Goal: Use online tool/utility: Utilize a website feature to perform a specific function

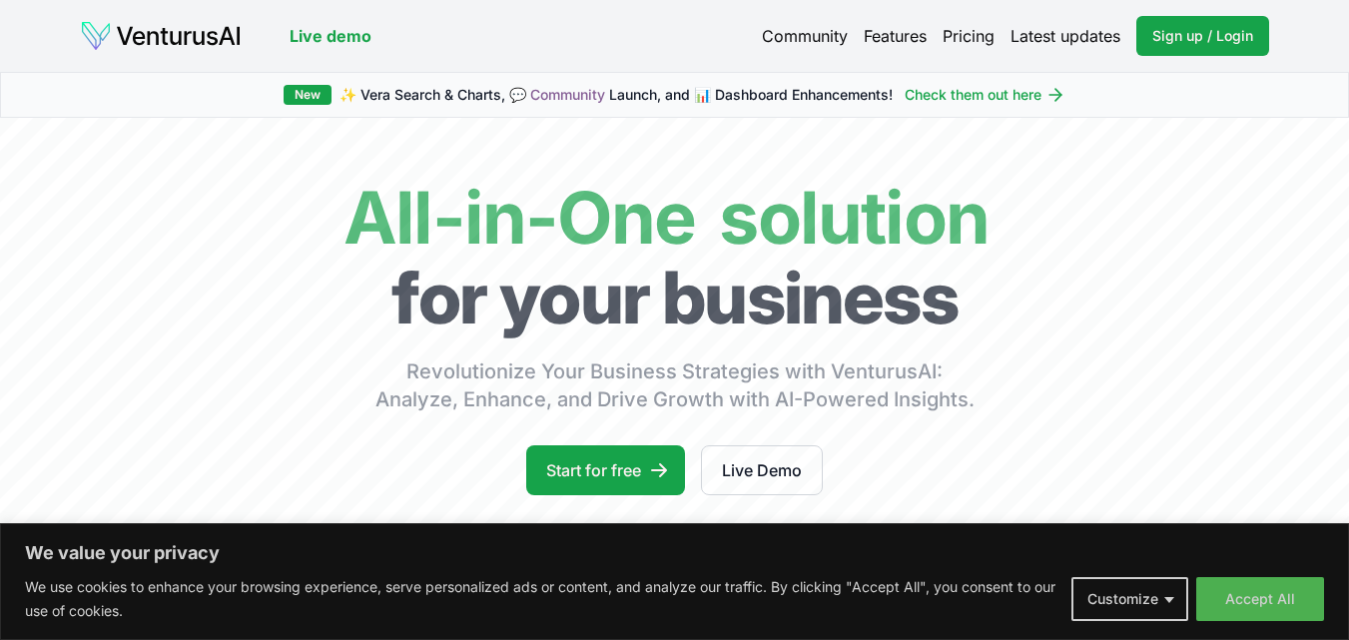
click at [1245, 589] on button "Accept All" at bounding box center [1260, 599] width 128 height 44
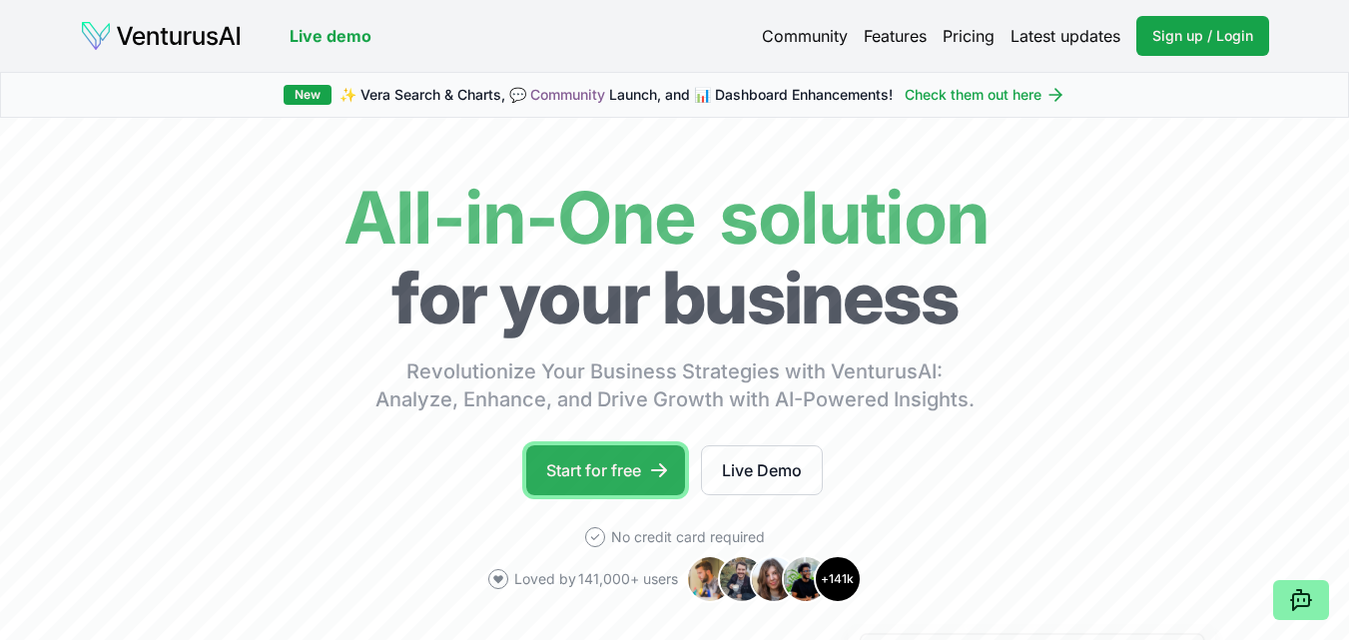
click at [582, 465] on link "Start for free" at bounding box center [605, 470] width 159 height 50
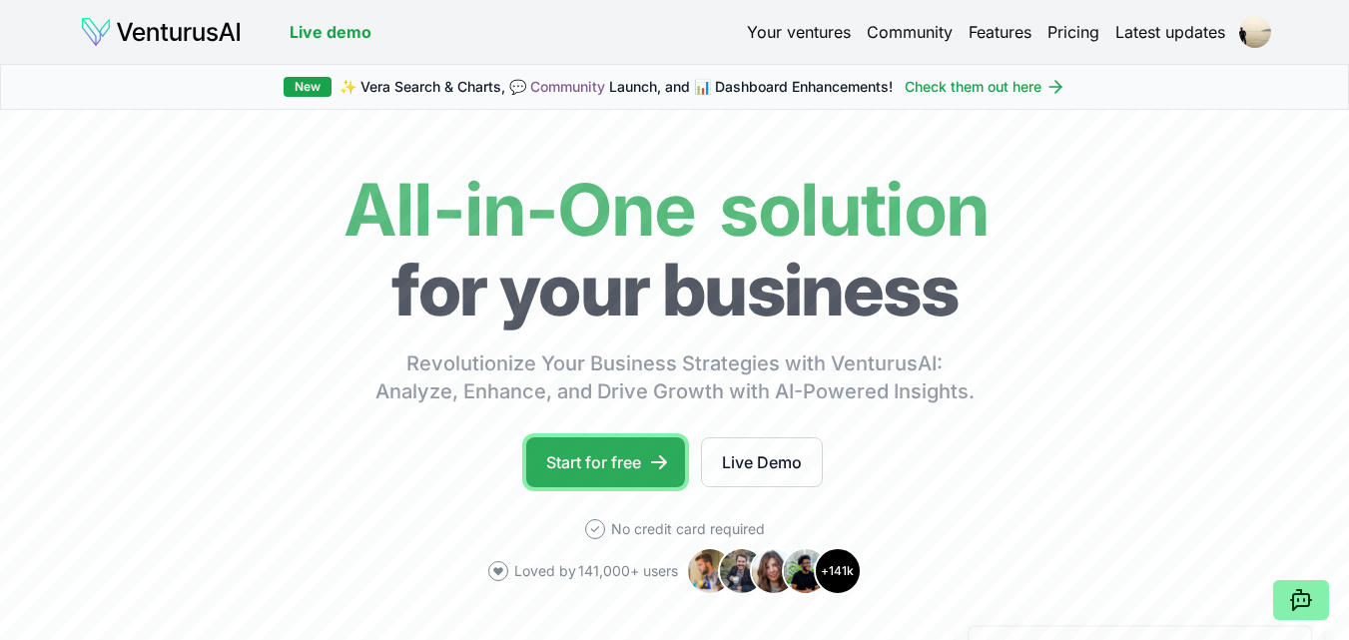
click at [621, 465] on link "Start for free" at bounding box center [605, 462] width 159 height 50
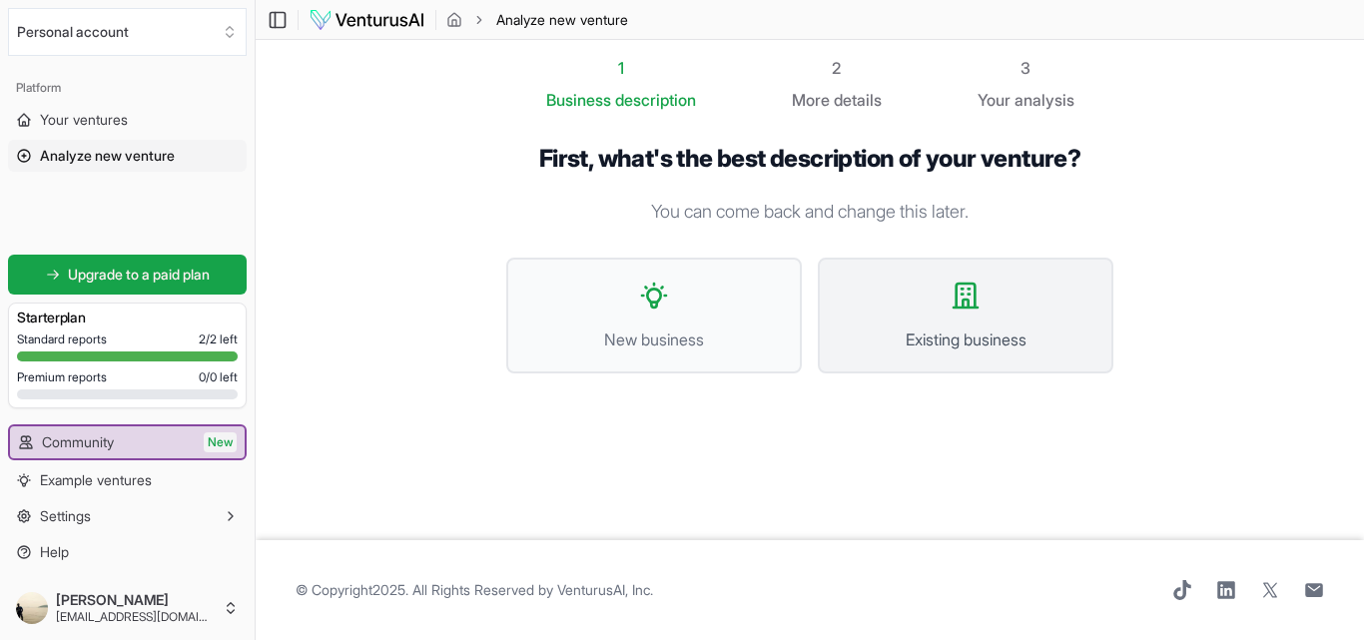
click at [933, 322] on button "Existing business" at bounding box center [966, 316] width 296 height 116
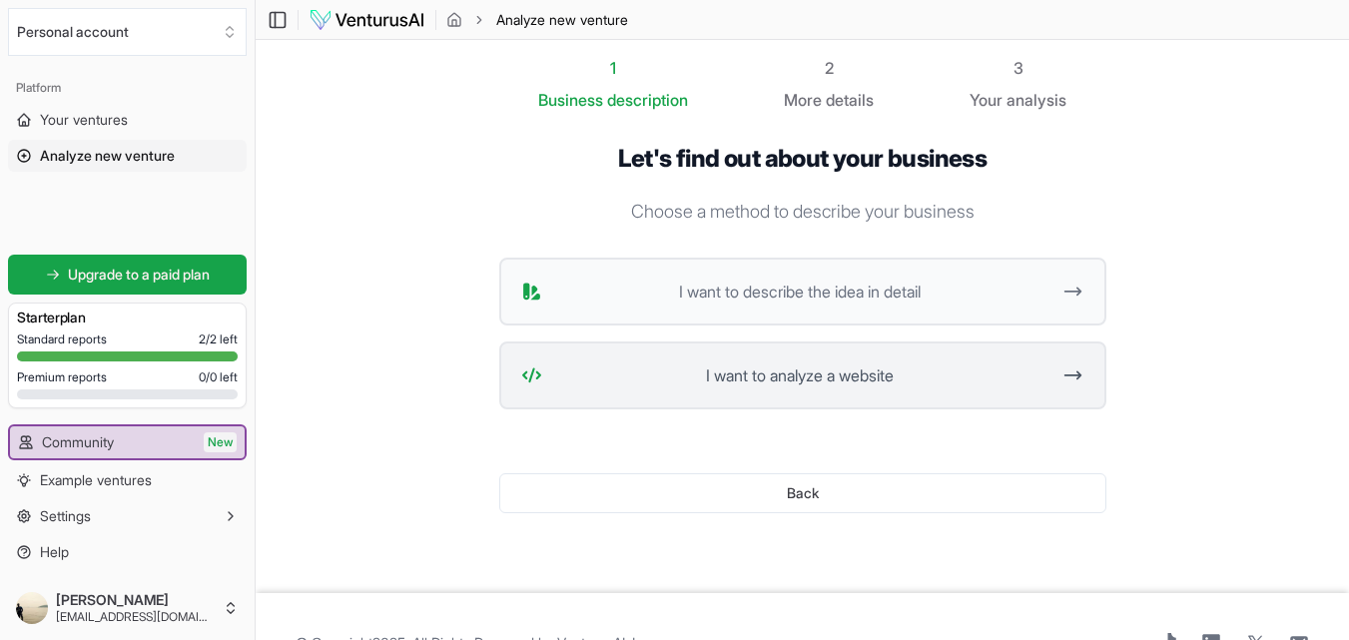
click at [863, 366] on span "I want to analyze a website" at bounding box center [800, 376] width 500 height 24
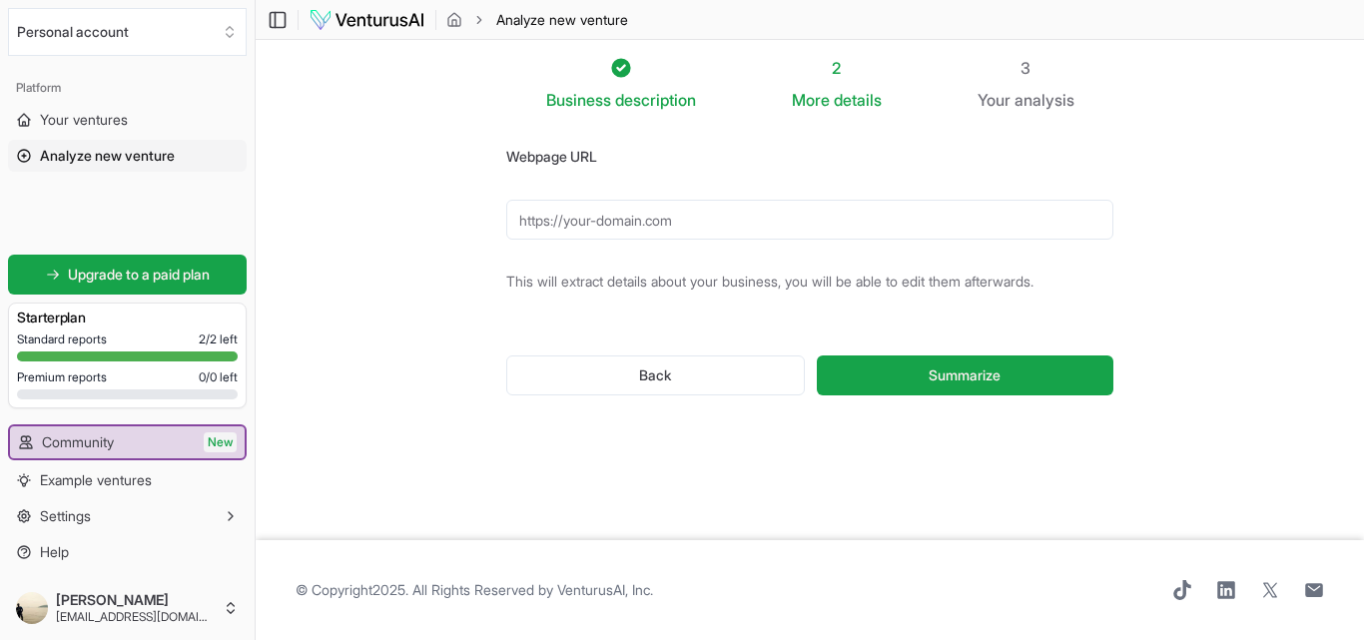
click at [732, 233] on input "Webpage URL" at bounding box center [809, 220] width 607 height 40
paste input "https://tossdff.myshopify.com/"
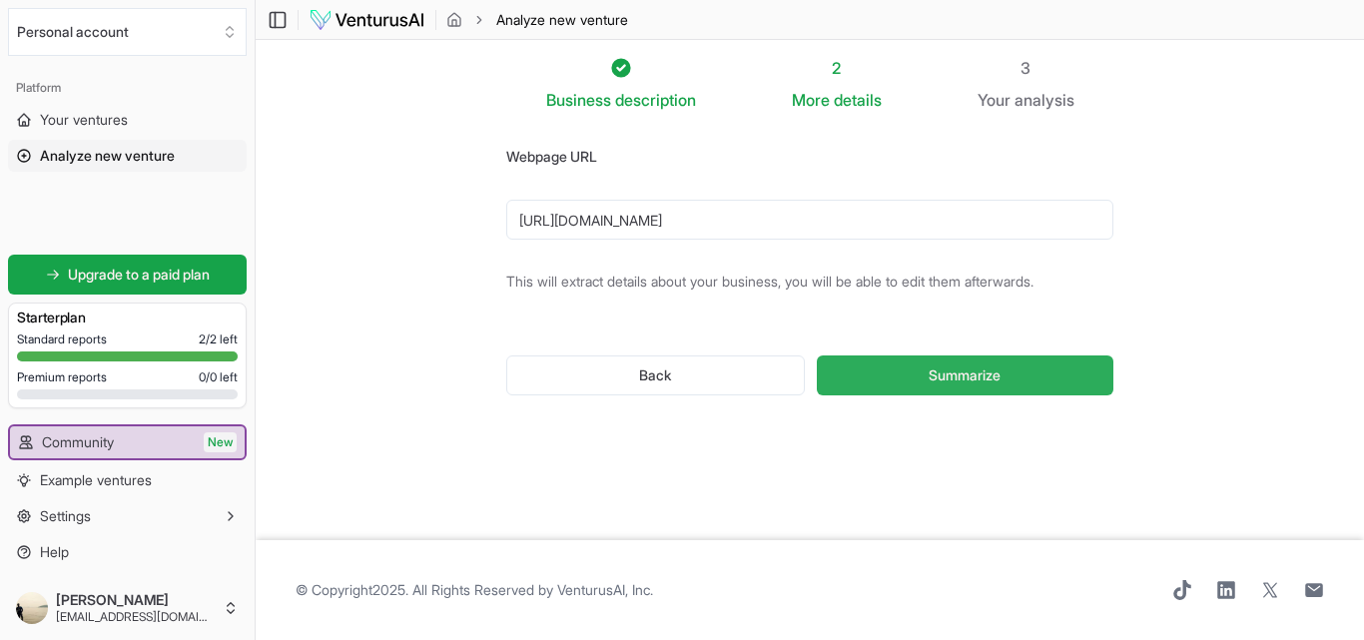
type input "https://tossdff.myshopify.com/"
click at [979, 368] on span "Summarize" at bounding box center [965, 376] width 72 height 20
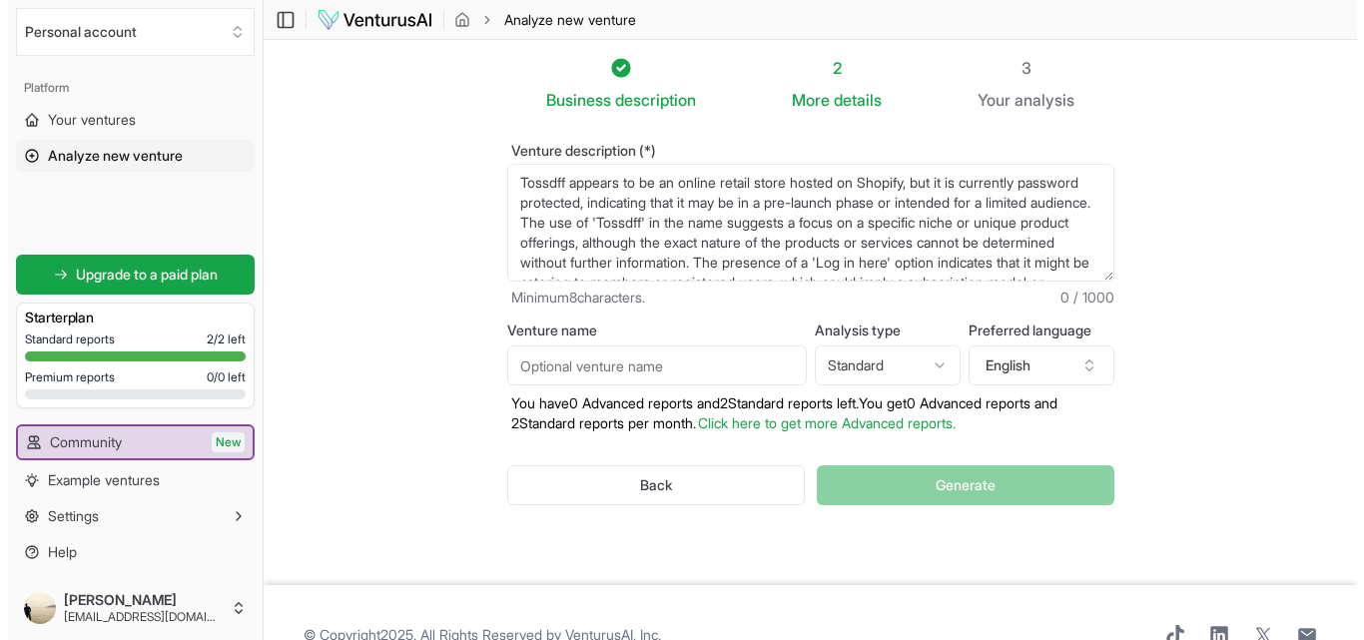
scroll to position [3, 0]
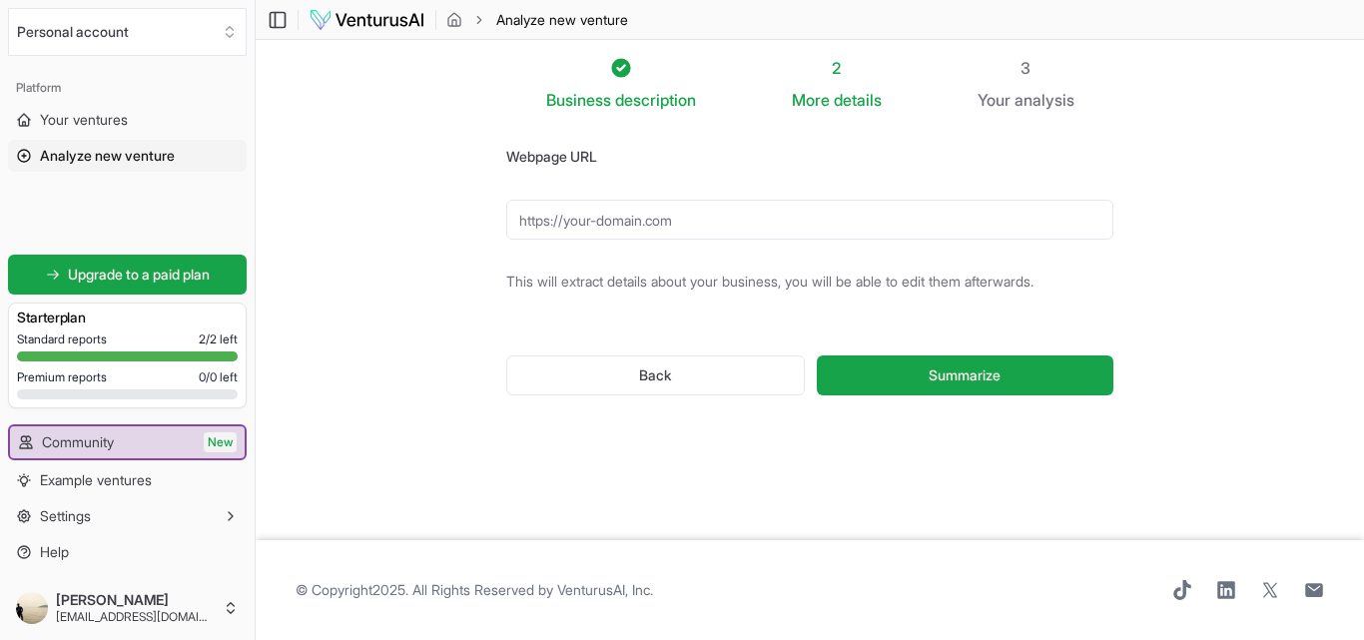
click at [570, 223] on input "Webpage URL" at bounding box center [809, 220] width 607 height 40
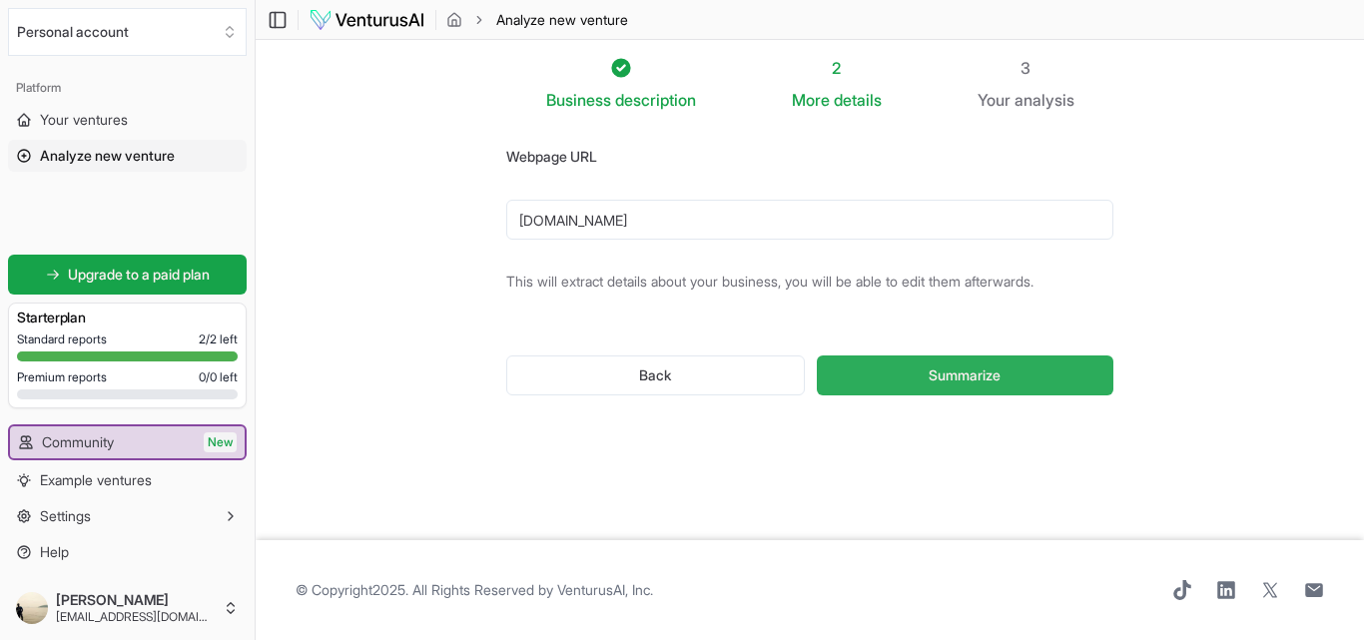
click at [939, 371] on span "Summarize" at bounding box center [965, 376] width 72 height 20
click at [519, 223] on input "tossdff.com" at bounding box center [809, 220] width 607 height 40
click at [932, 370] on span "Summarize" at bounding box center [965, 376] width 72 height 20
click at [651, 219] on input "www.tossdff.com" at bounding box center [809, 220] width 607 height 40
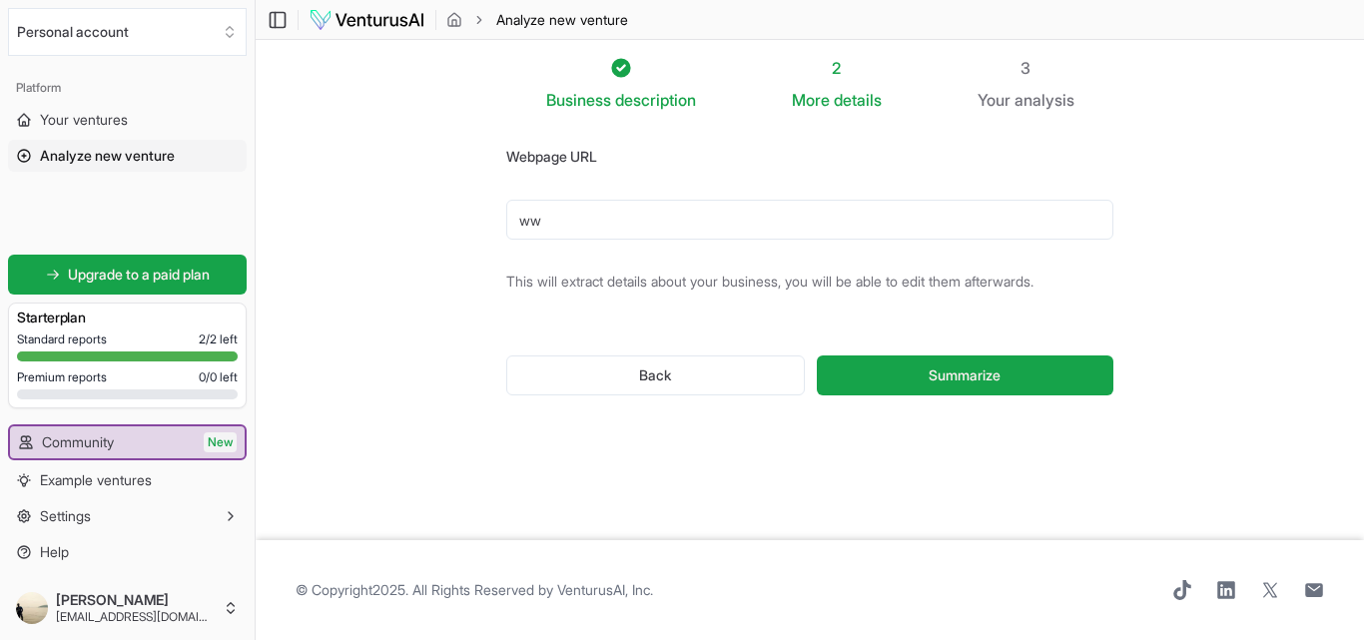
type input "w"
paste input "[URL][DOMAIN_NAME]"
type input "[URL][DOMAIN_NAME]"
click at [817, 356] on button "Summarize" at bounding box center [965, 376] width 297 height 40
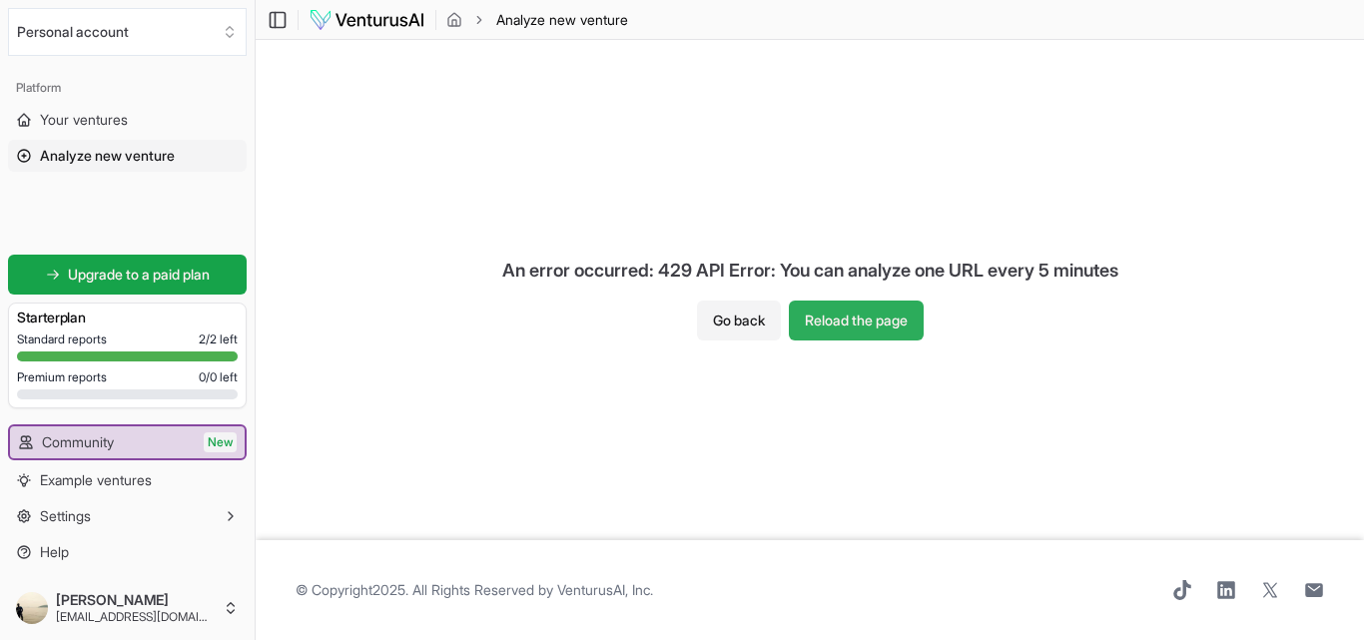
click at [840, 328] on button "Reload the page" at bounding box center [856, 321] width 135 height 40
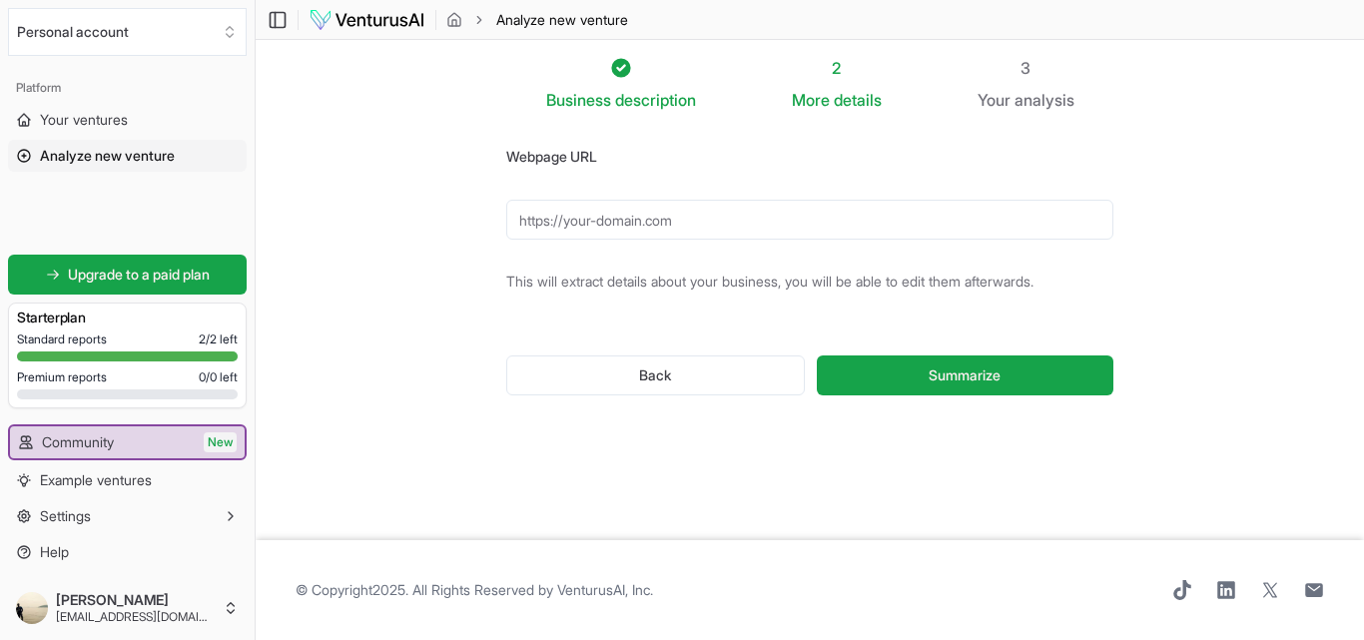
click at [696, 229] on input "Webpage URL" at bounding box center [809, 220] width 607 height 40
type input "[URL][DOMAIN_NAME]"
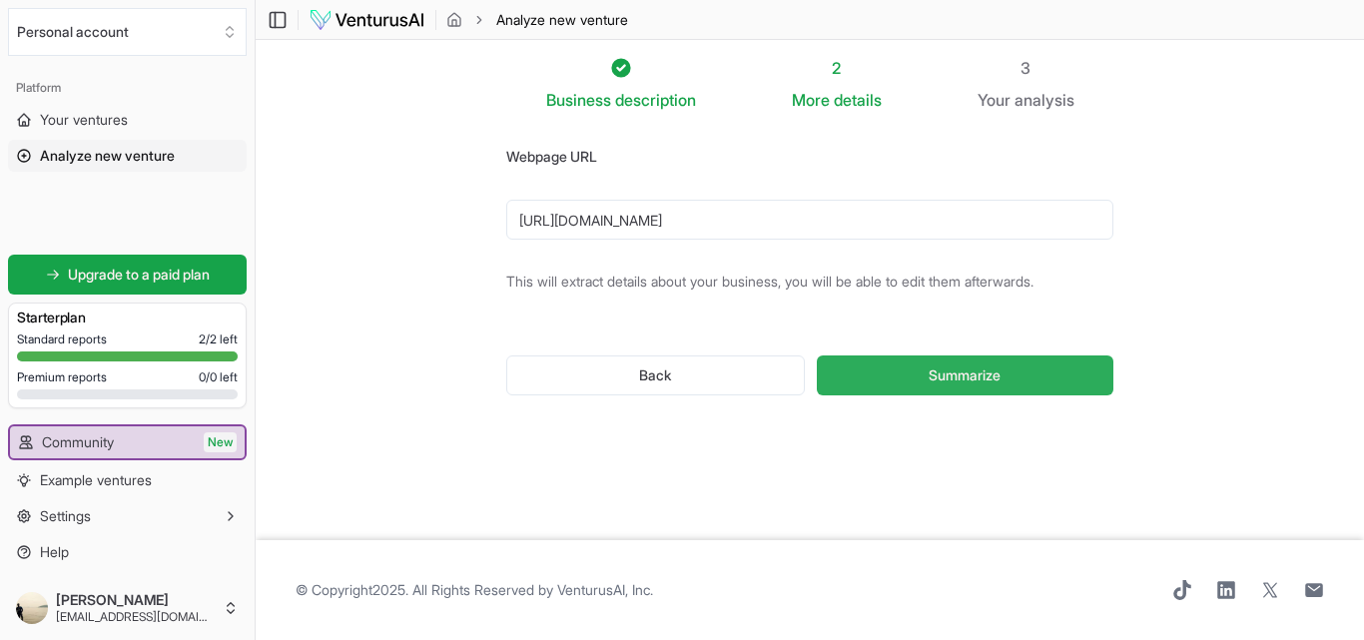
click at [899, 371] on button "Summarize" at bounding box center [965, 376] width 297 height 40
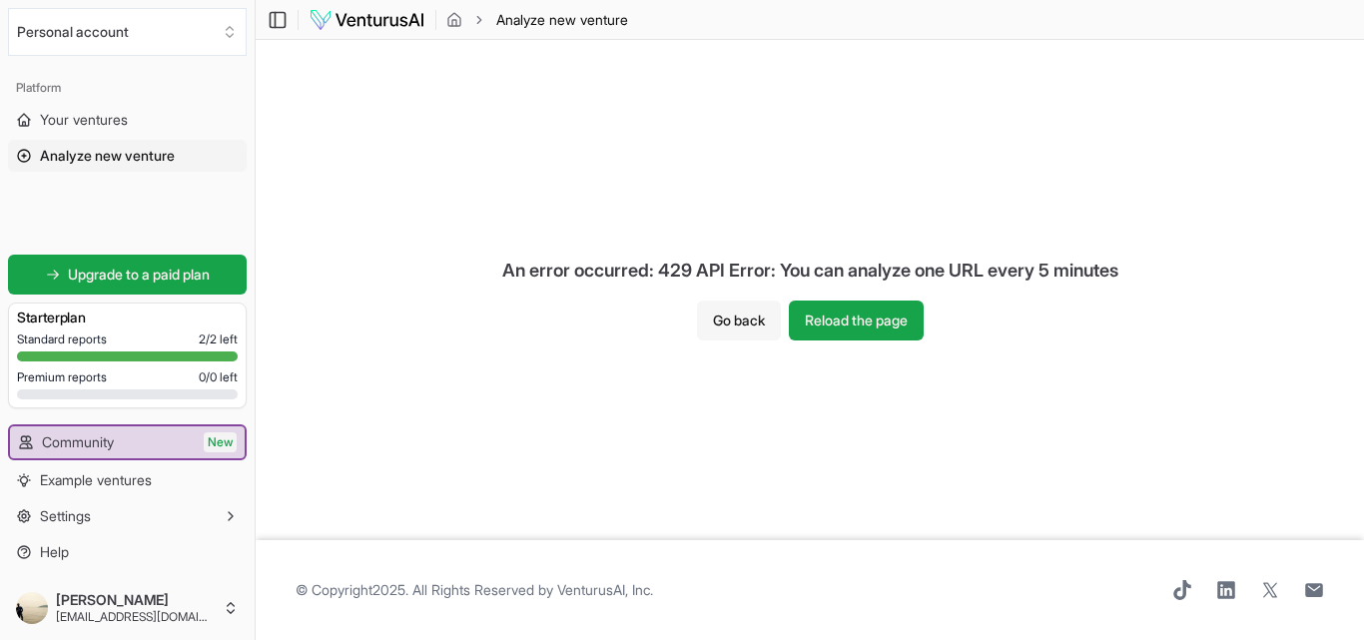
click at [741, 313] on button "Go back" at bounding box center [739, 321] width 84 height 40
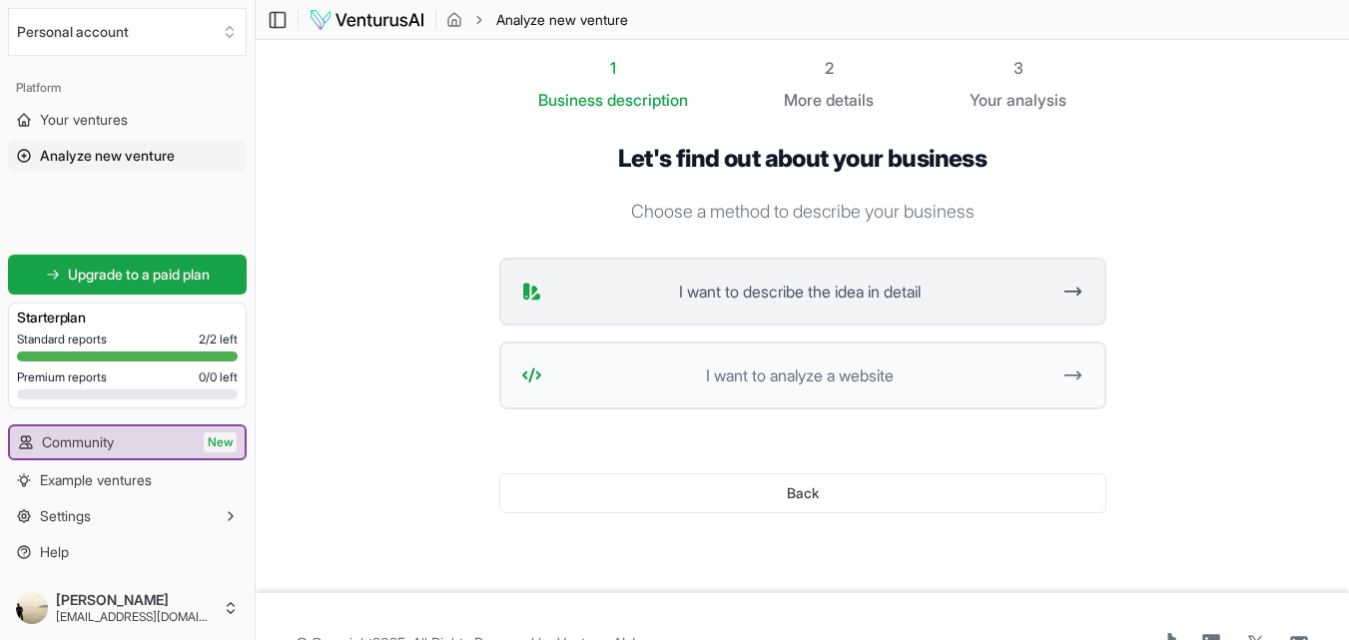
click at [786, 279] on button "I want to describe the idea in detail" at bounding box center [802, 292] width 607 height 68
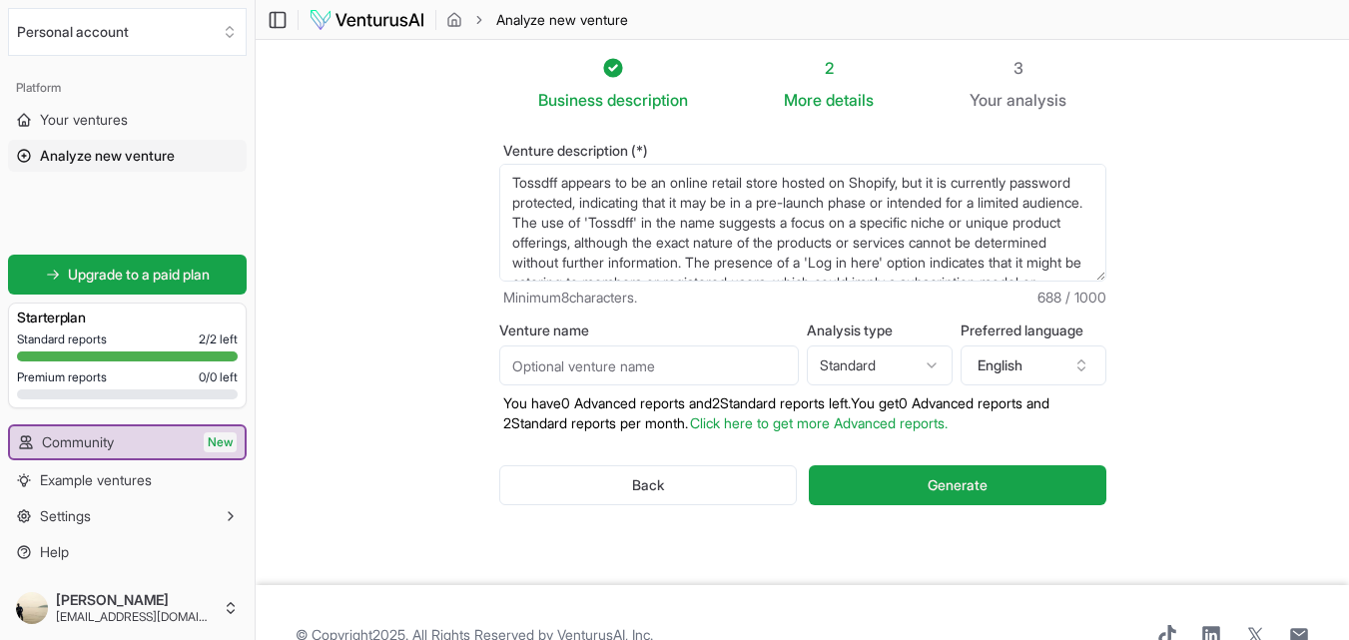
click at [514, 177] on textarea "Tossdff appears to be an online retail store hosted on Shopify, but it is curre…" at bounding box center [802, 223] width 607 height 118
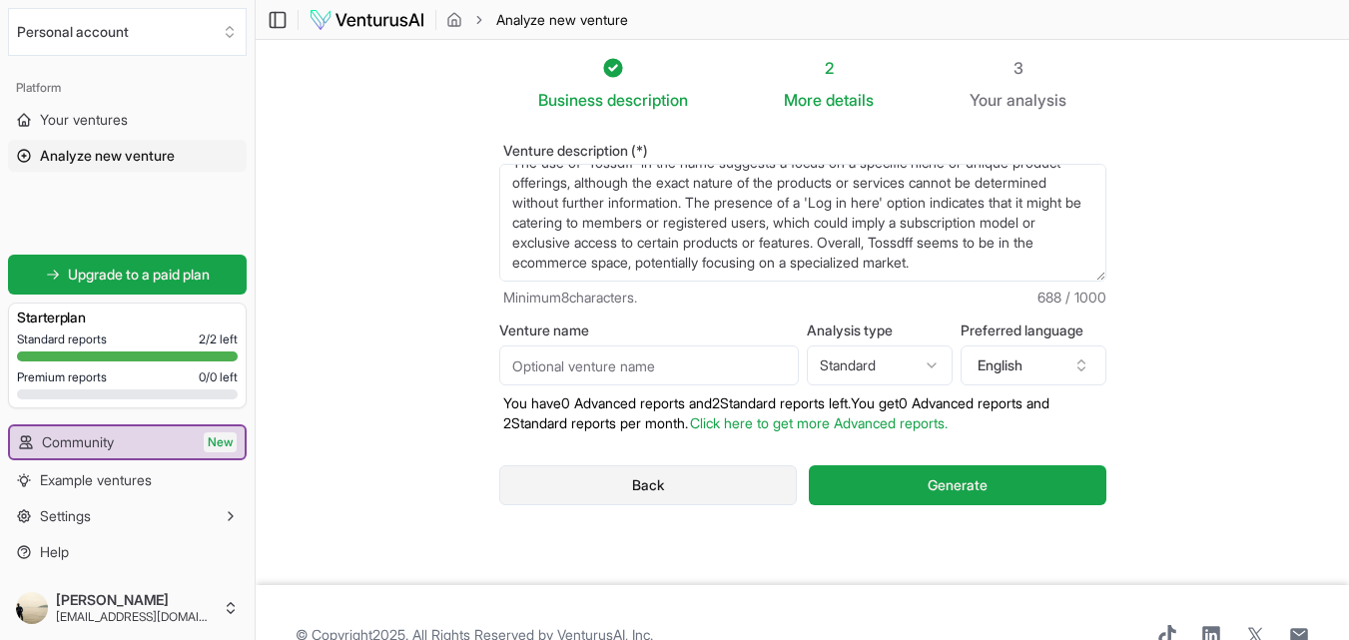
click at [651, 479] on button "Back" at bounding box center [648, 485] width 299 height 40
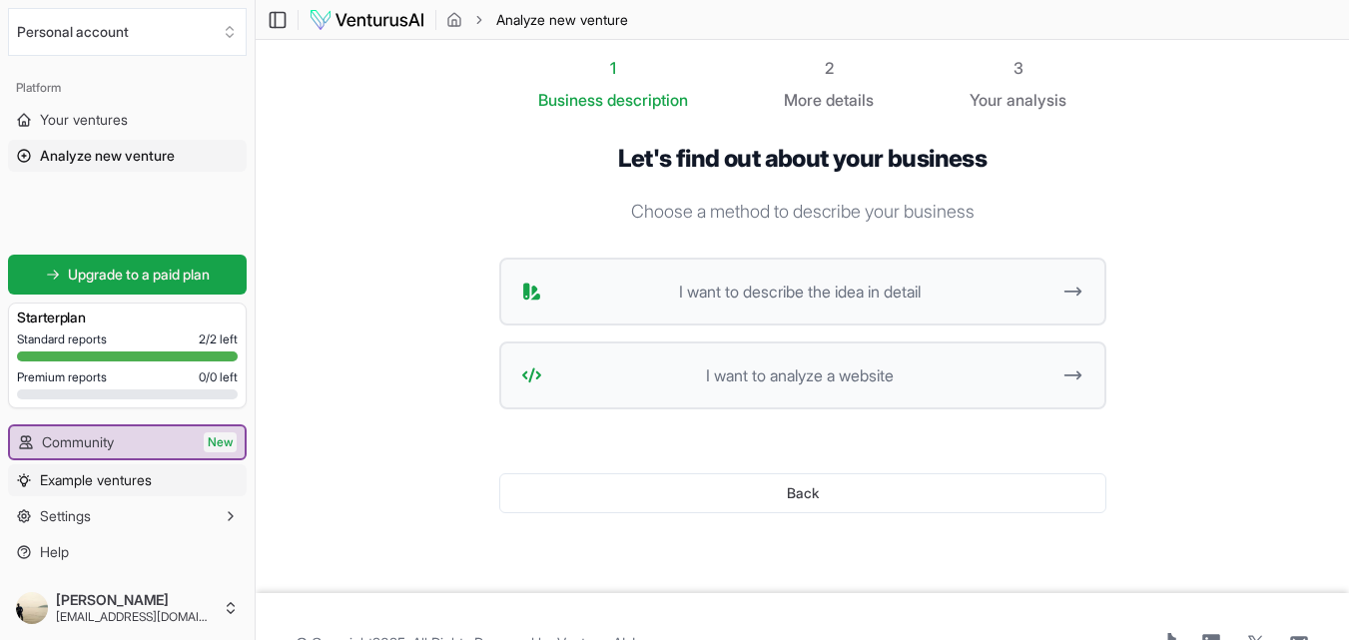
click at [147, 480] on span "Example ventures" at bounding box center [96, 480] width 112 height 20
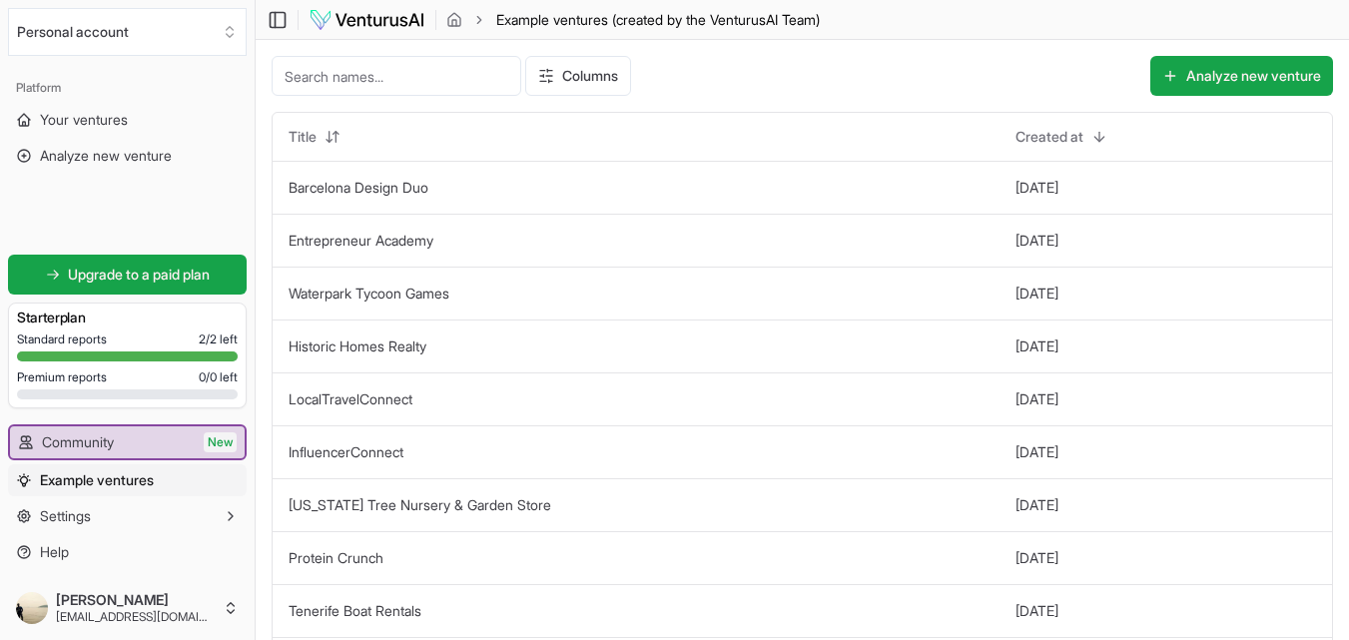
click at [436, 79] on input at bounding box center [397, 76] width 250 height 40
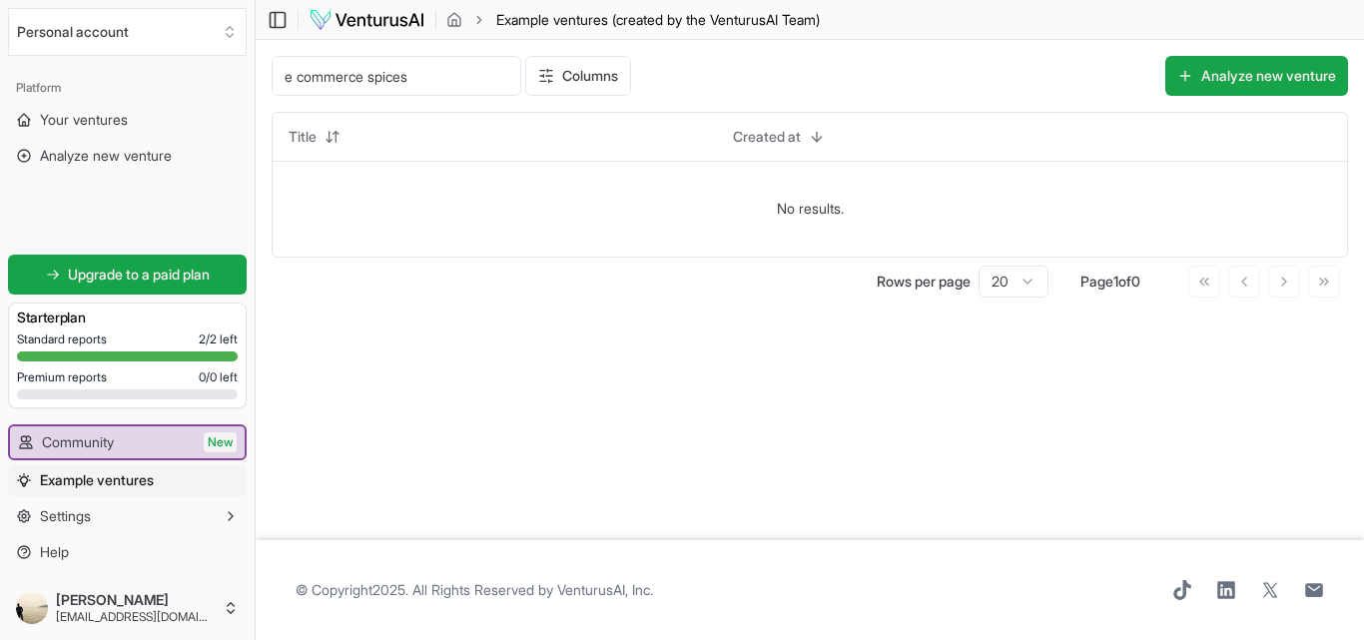
type input "e commerce spices"
click at [1221, 69] on button "Analyze new venture" at bounding box center [1256, 76] width 183 height 40
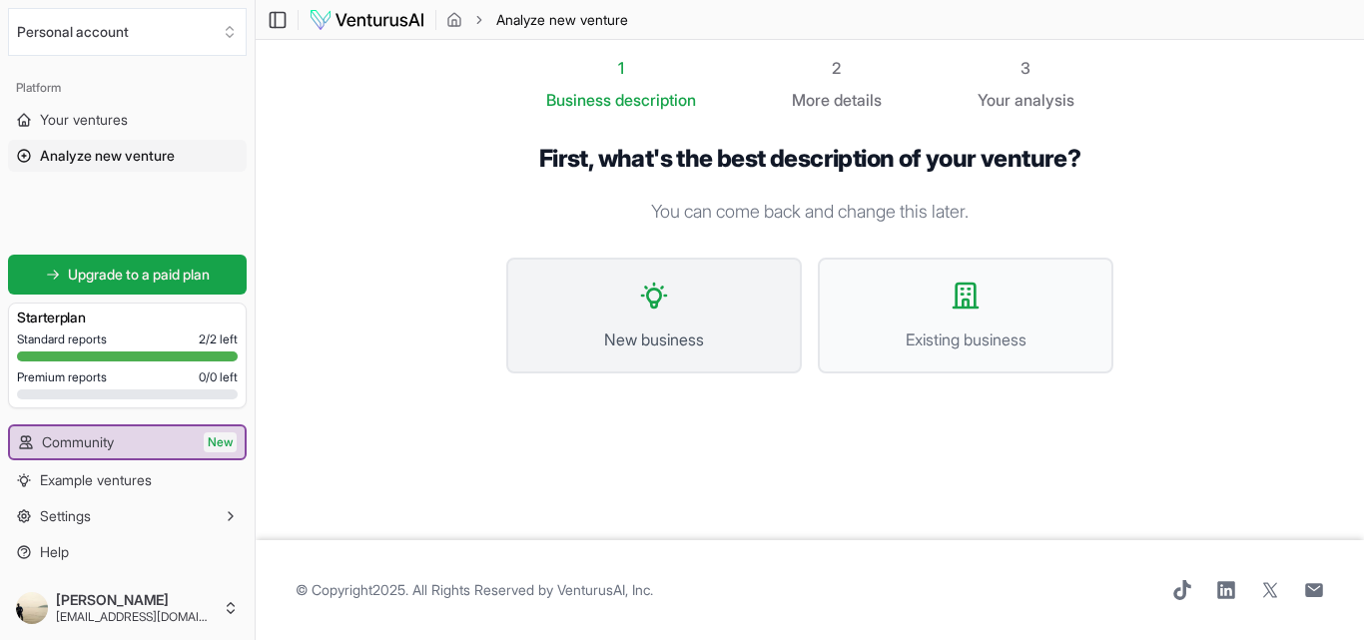
click at [689, 311] on button "New business" at bounding box center [654, 316] width 296 height 116
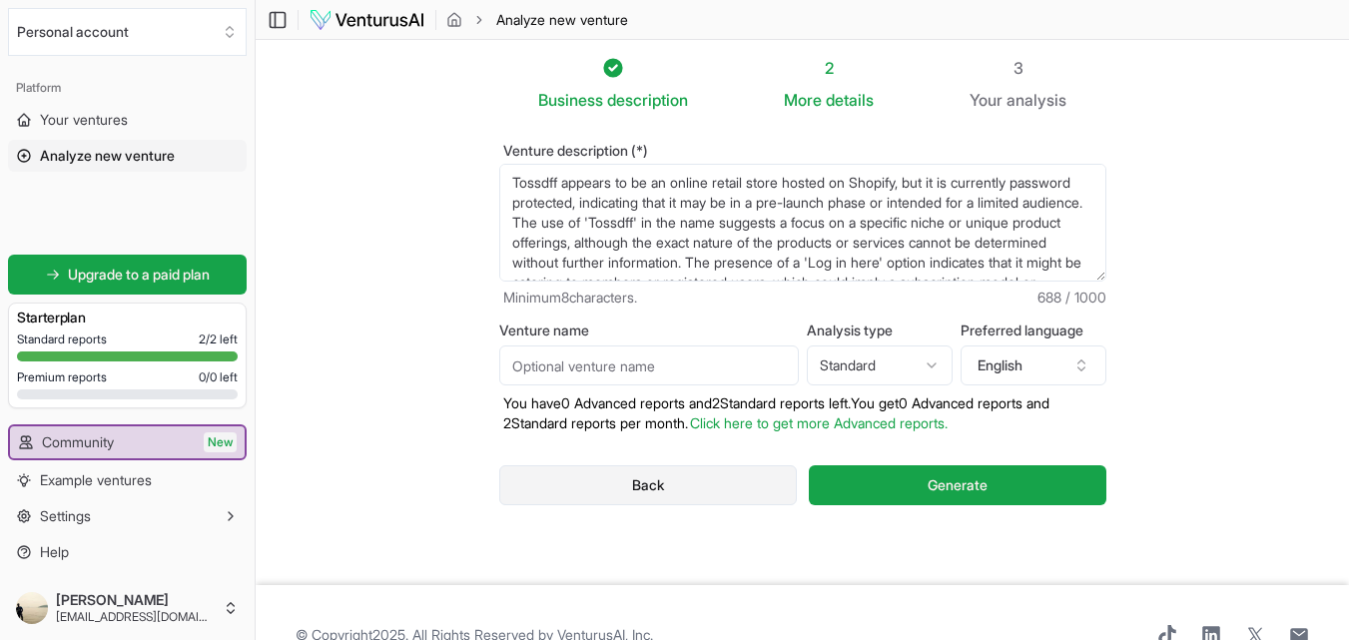
click at [649, 489] on button "Back" at bounding box center [648, 485] width 299 height 40
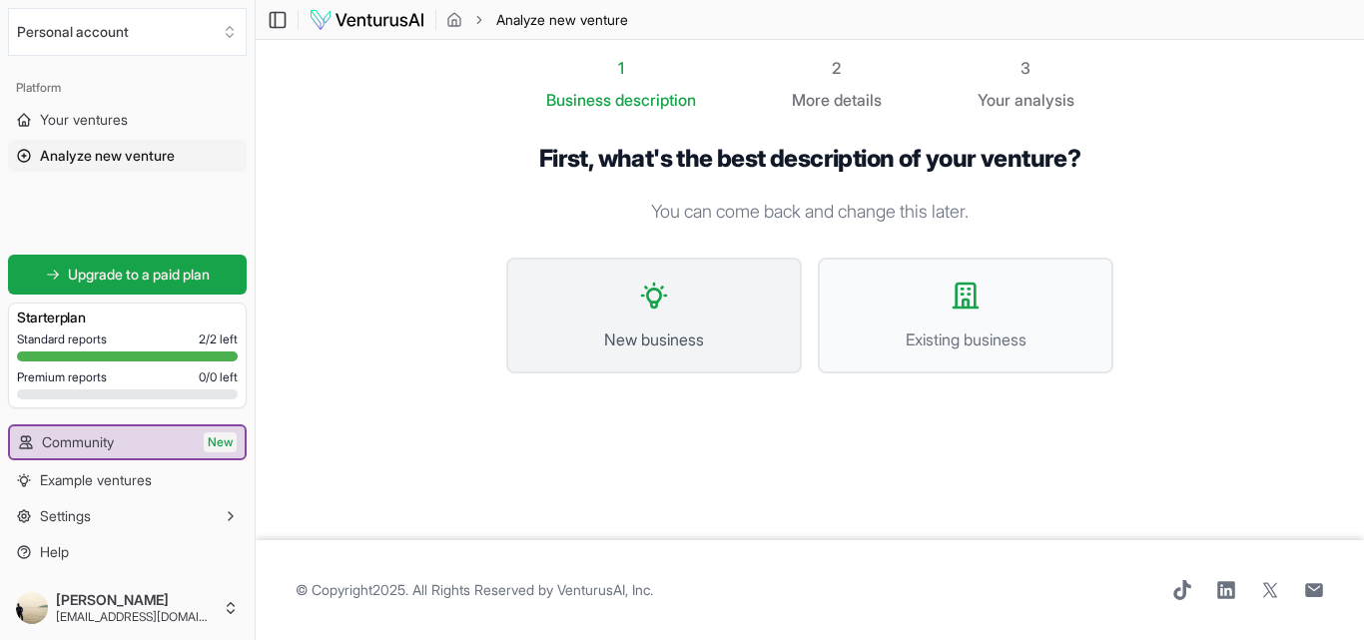
click at [641, 330] on span "New business" at bounding box center [654, 340] width 252 height 24
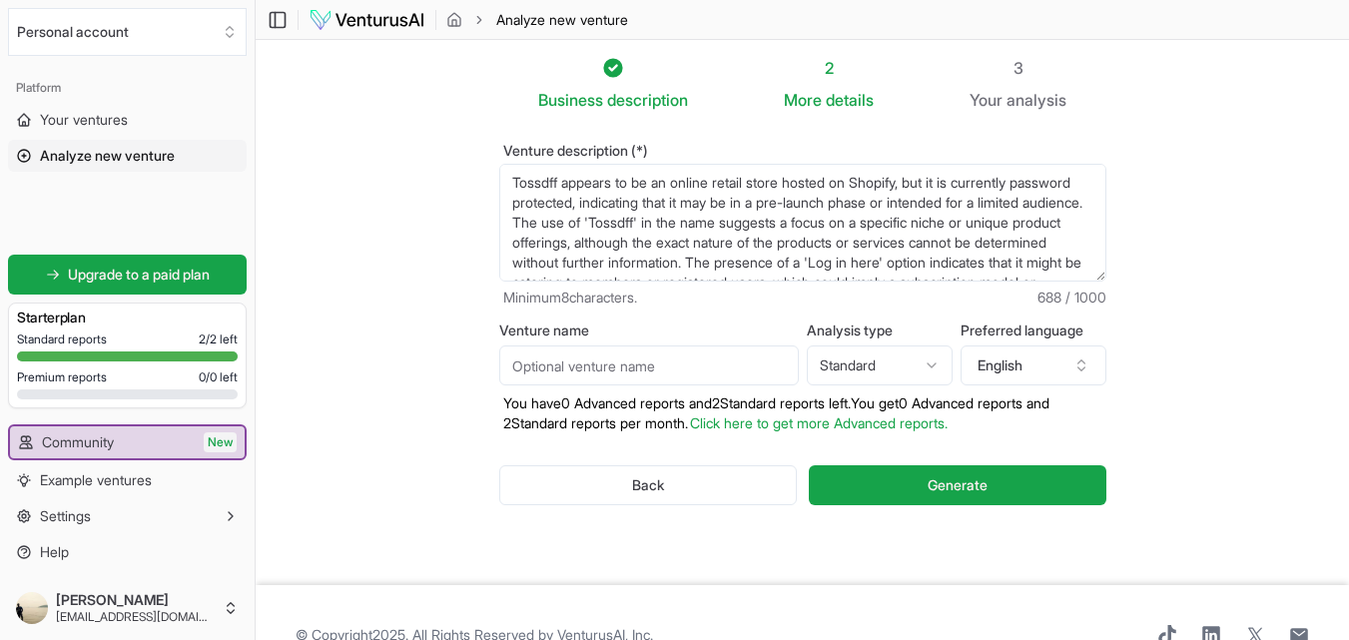
click at [512, 188] on textarea "Tossdff appears to be an online retail store hosted on Shopify, but it is curre…" at bounding box center [802, 223] width 607 height 118
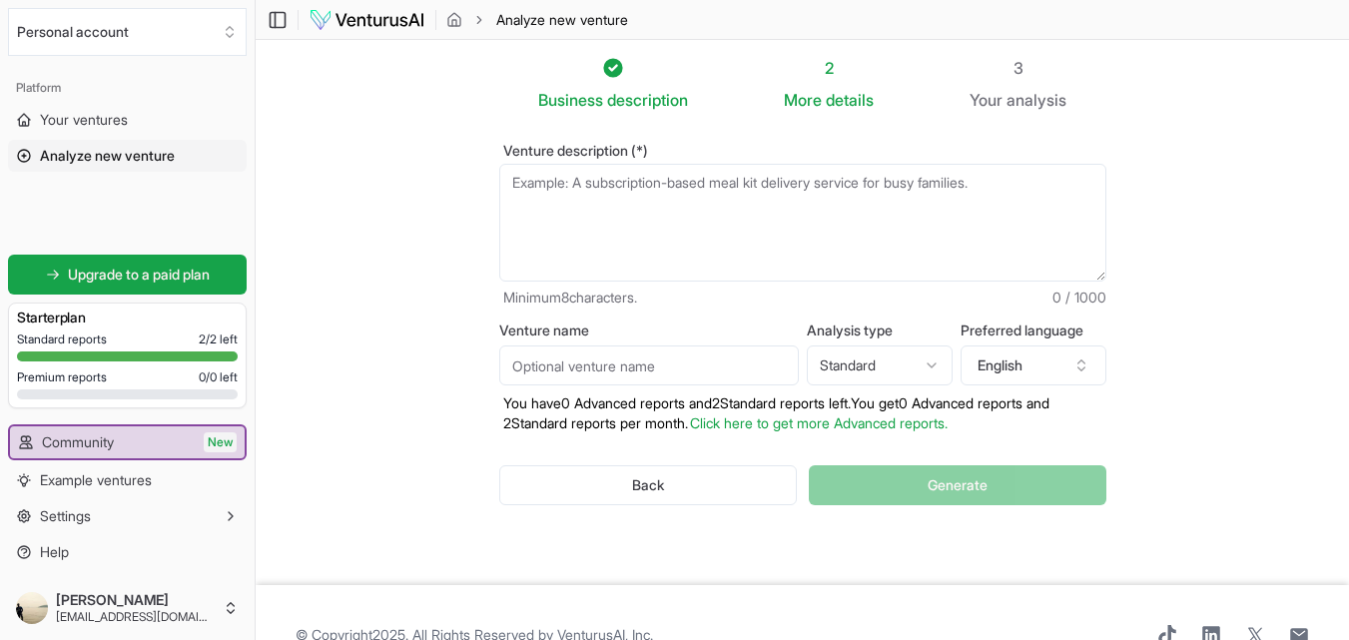
click at [512, 188] on textarea "Tossdff appears to be an online retail store hosted on Shopify, but it is curre…" at bounding box center [802, 223] width 607 height 118
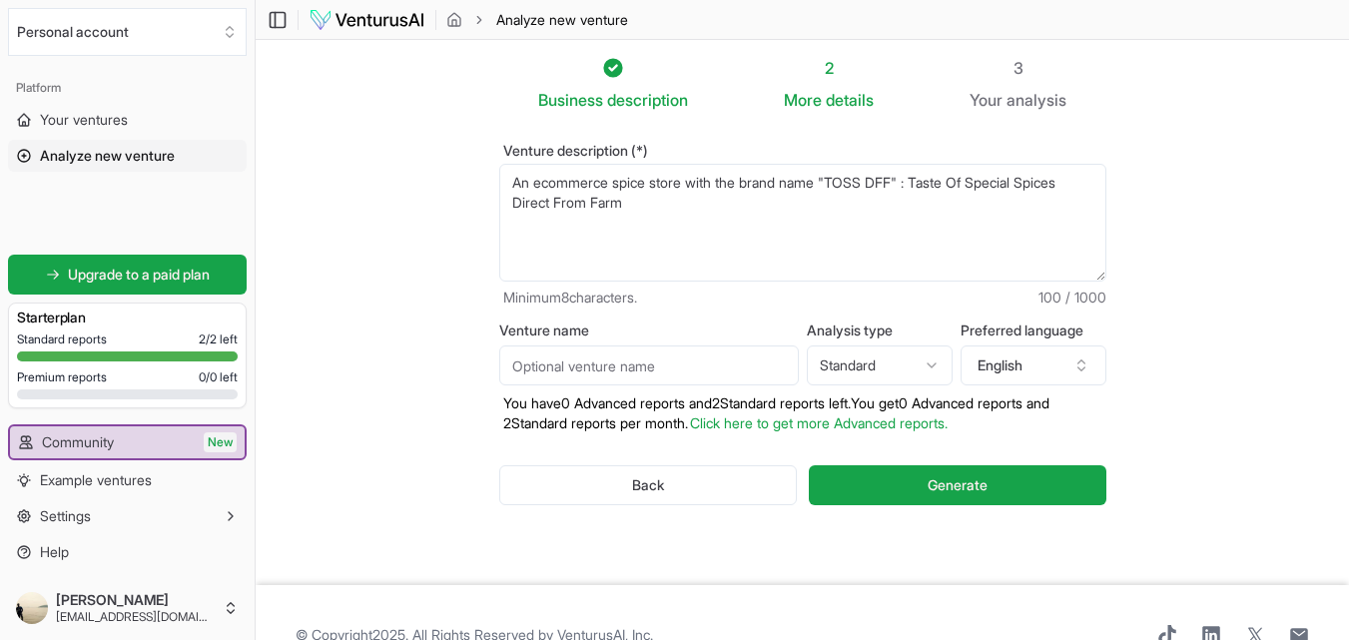
paste textarea "Welcome to TOSS DFF - Taste Of Special Spices Direct From Farm Experience the A…"
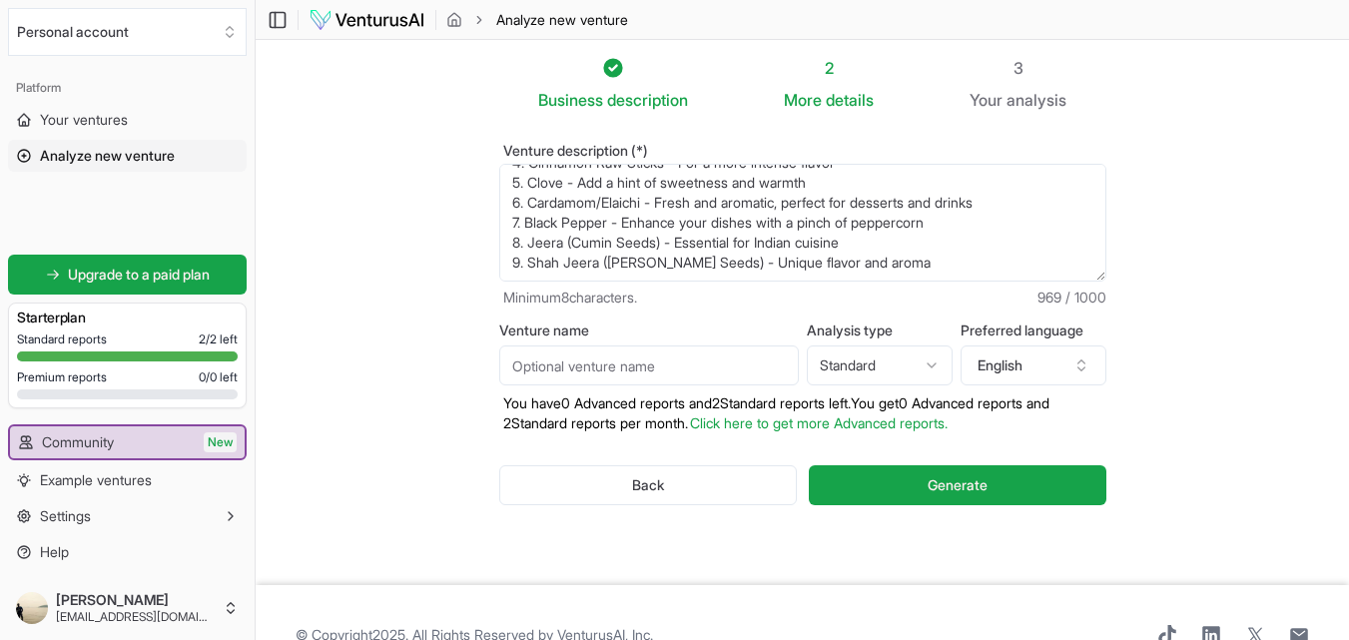
type textarea "An ecommerce spice store with the brand name "TOSS DFF" : Taste Of Special Spic…"
click at [589, 371] on input "Venture name" at bounding box center [649, 366] width 300 height 40
type input "TOSS DFF"
click at [934, 362] on html "We value your privacy We use cookies to enhance your browsing experience, serve…" at bounding box center [674, 320] width 1349 height 640
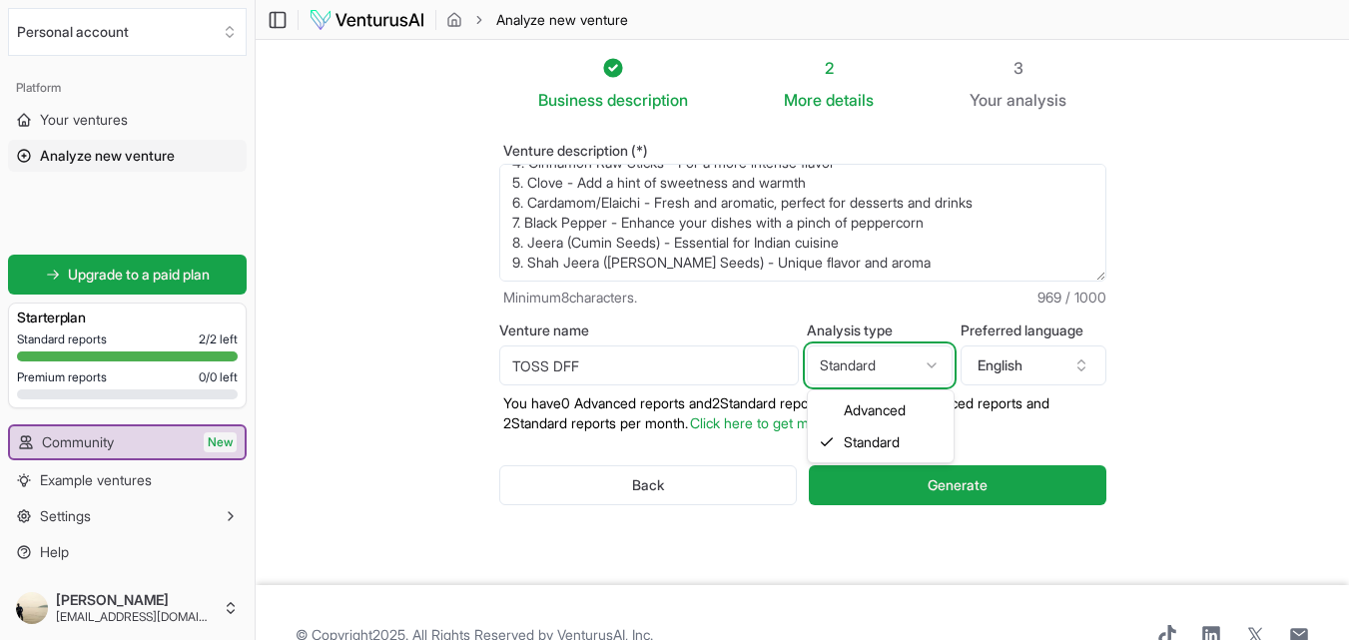
click at [934, 362] on html "We value your privacy We use cookies to enhance your browsing experience, serve…" at bounding box center [674, 320] width 1349 height 640
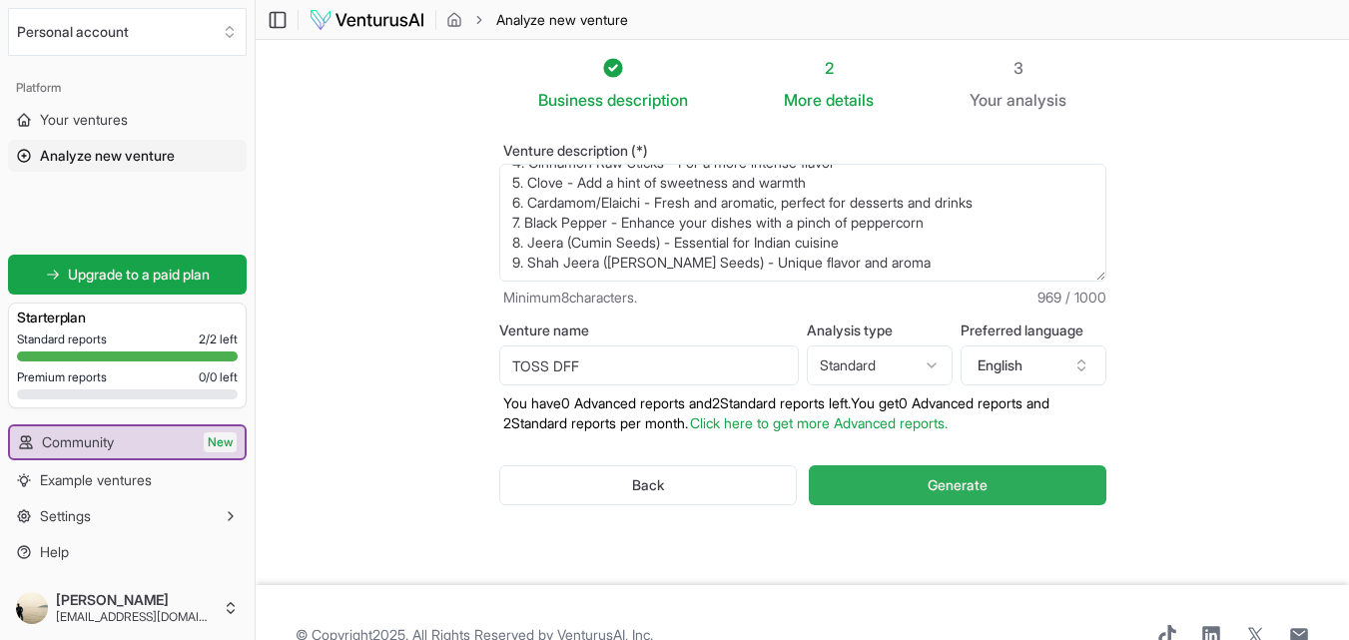
click at [935, 469] on button "Generate" at bounding box center [957, 485] width 297 height 40
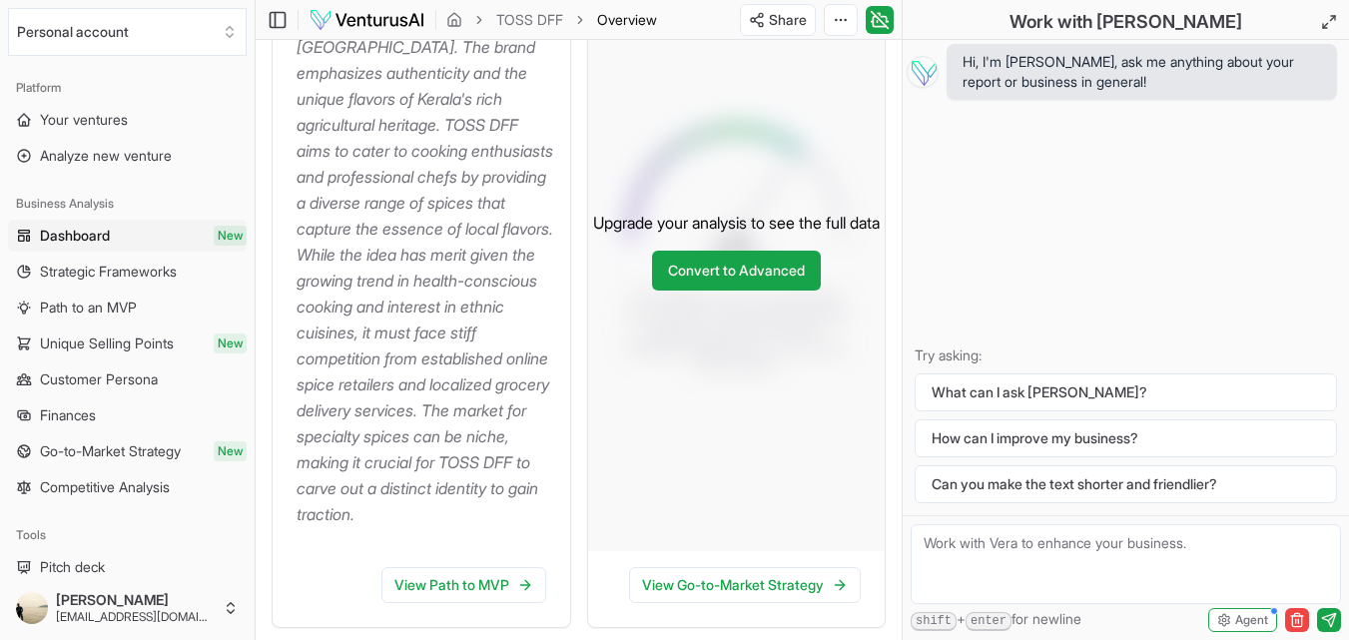
scroll to position [479, 0]
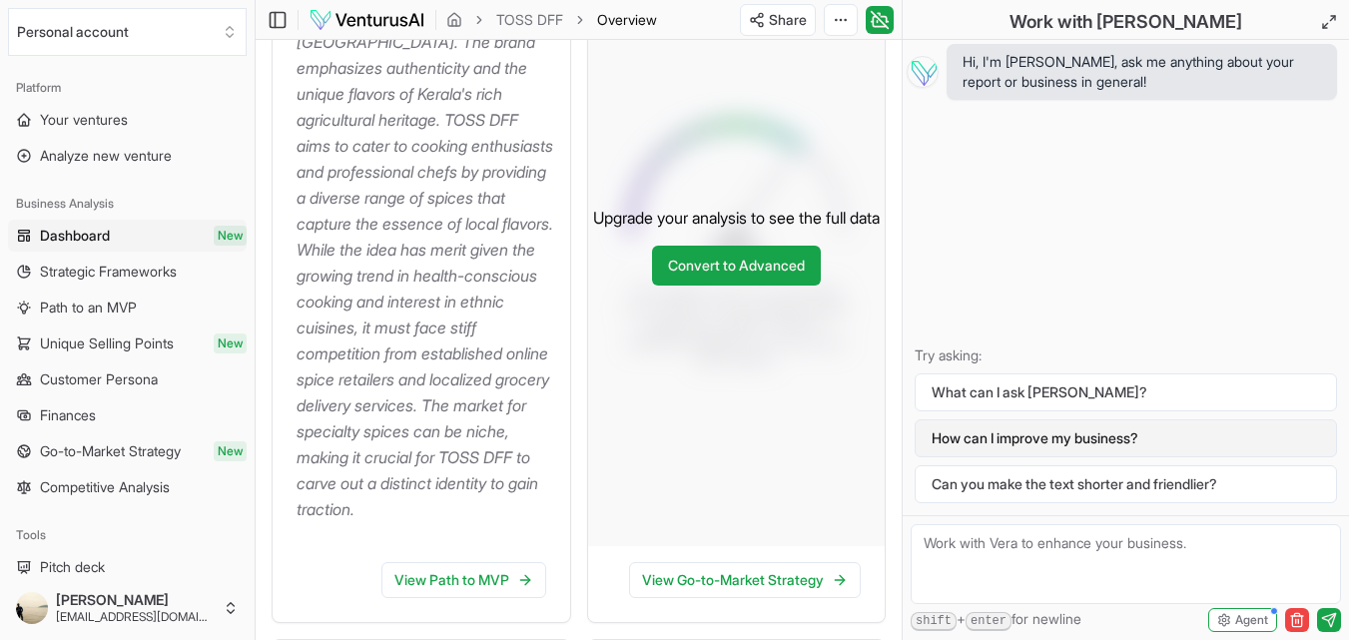
click at [952, 435] on button "How can I improve my business?" at bounding box center [1126, 438] width 422 height 38
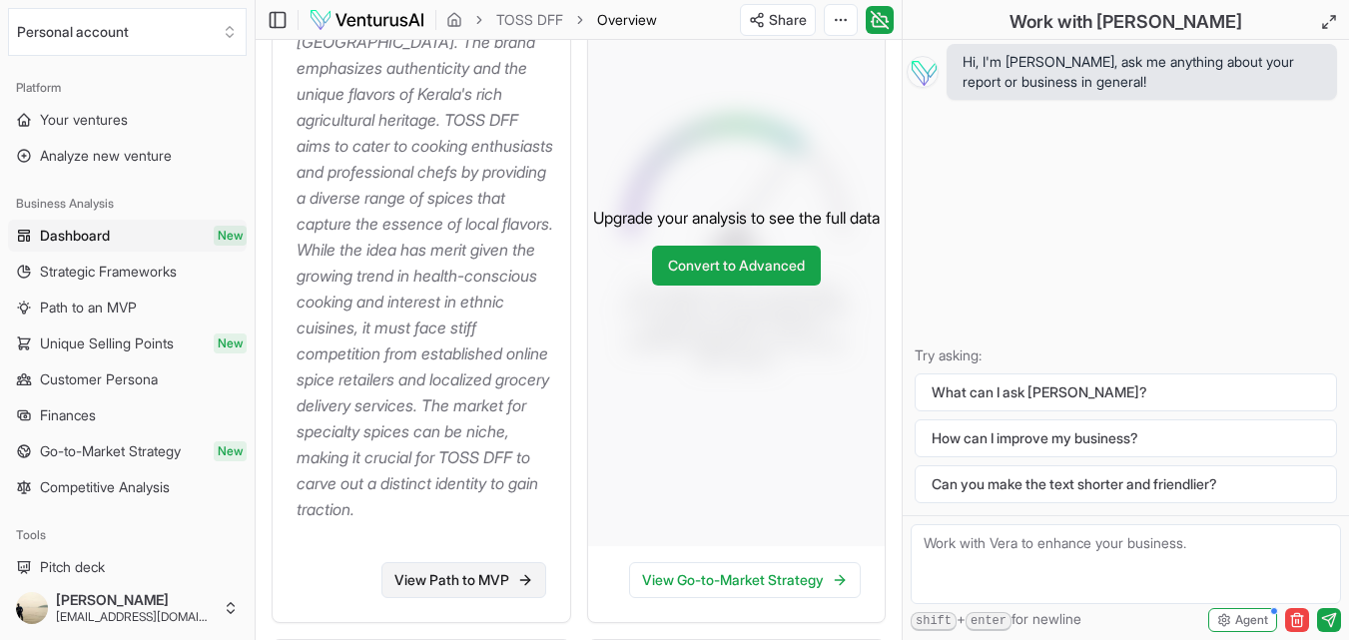
click at [493, 579] on link "View Path to MVP" at bounding box center [464, 580] width 165 height 36
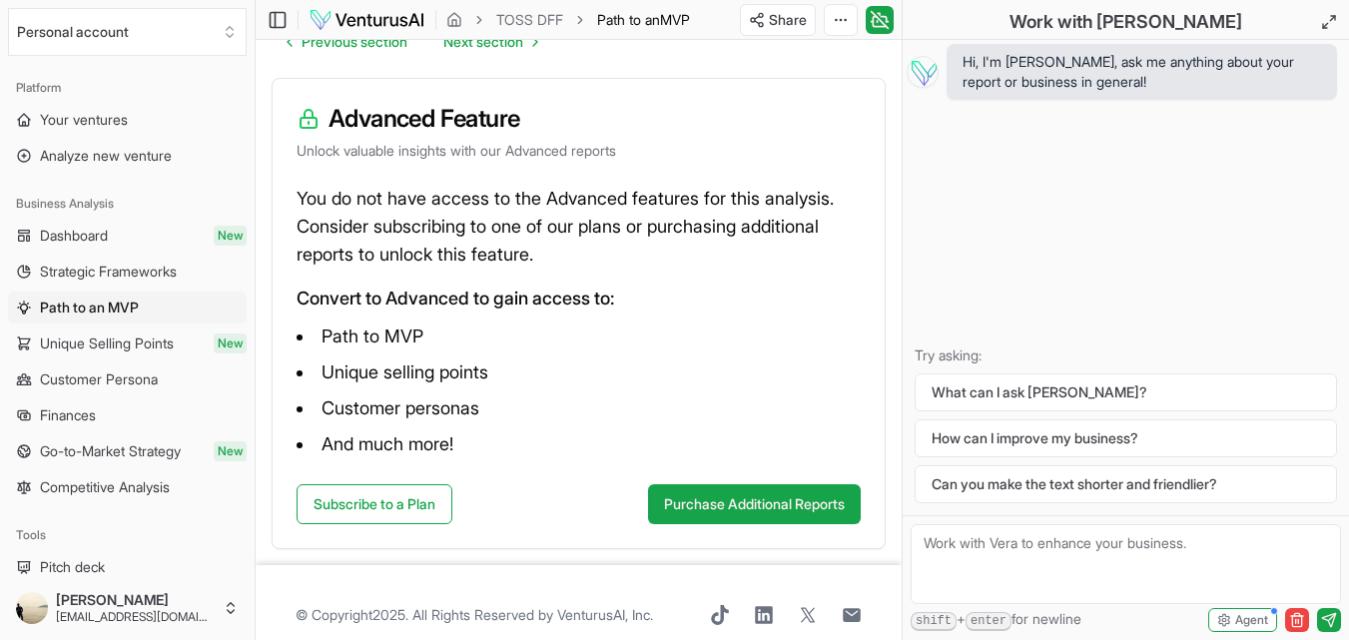
scroll to position [293, 0]
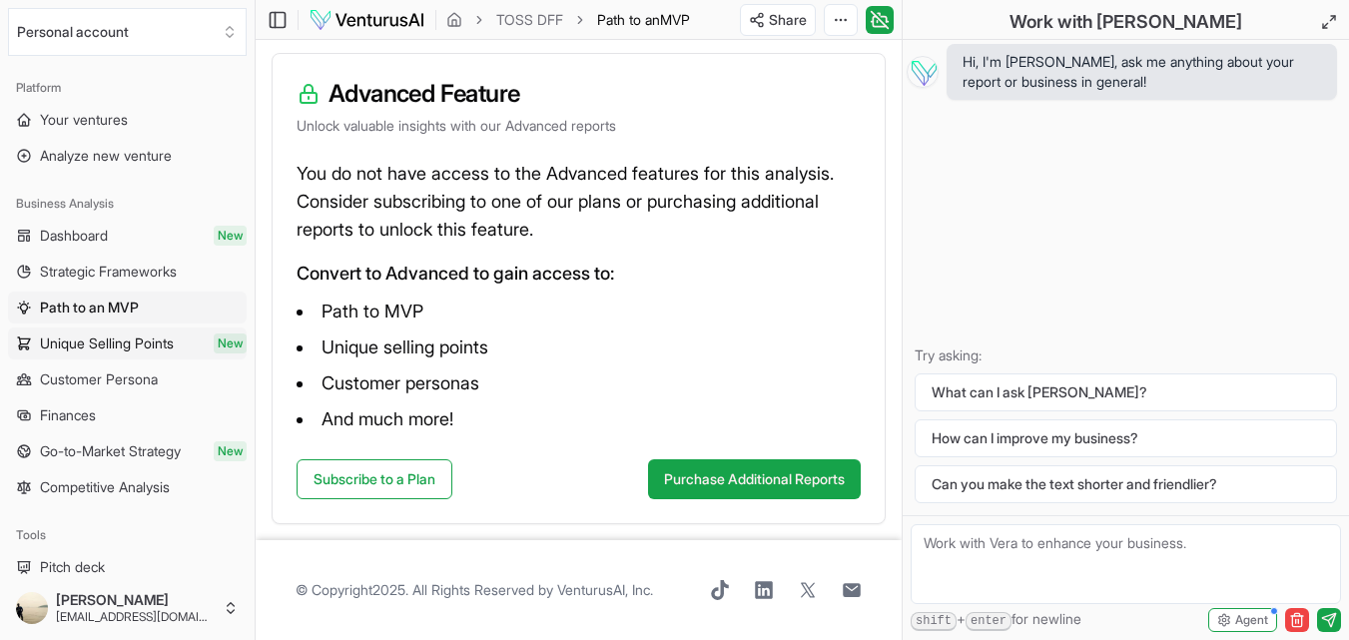
click at [71, 335] on span "Unique Selling Points" at bounding box center [107, 344] width 134 height 20
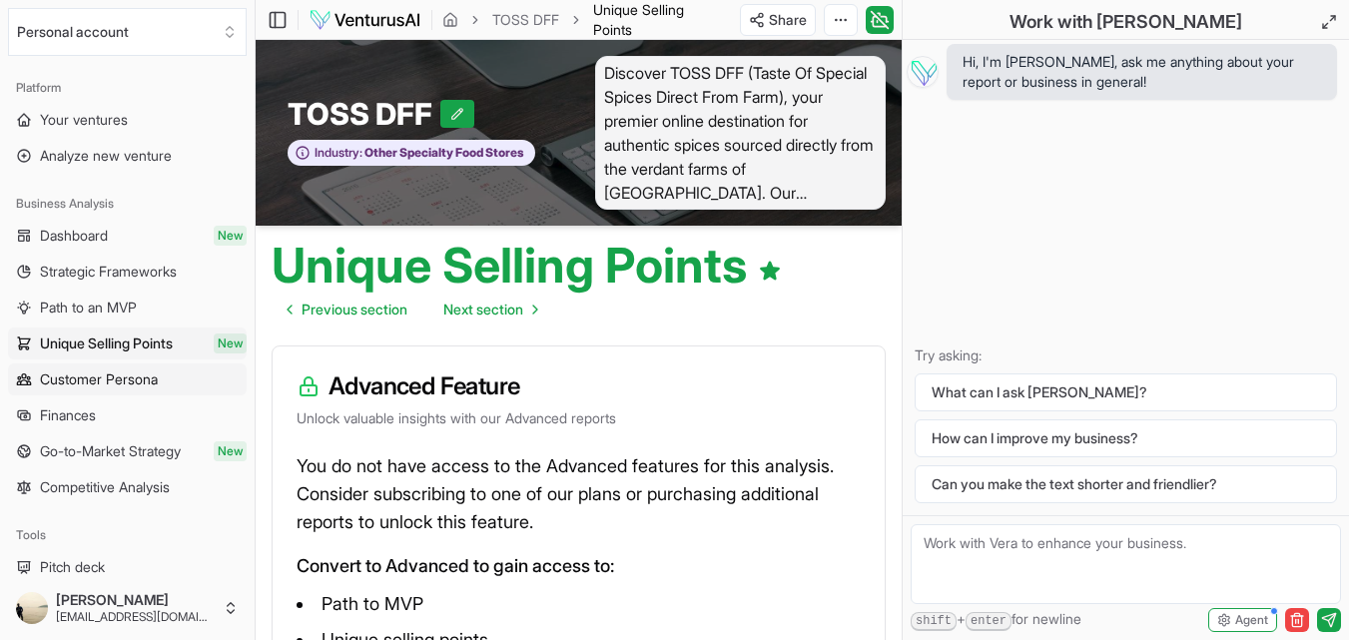
click at [76, 375] on span "Customer Persona" at bounding box center [99, 380] width 118 height 20
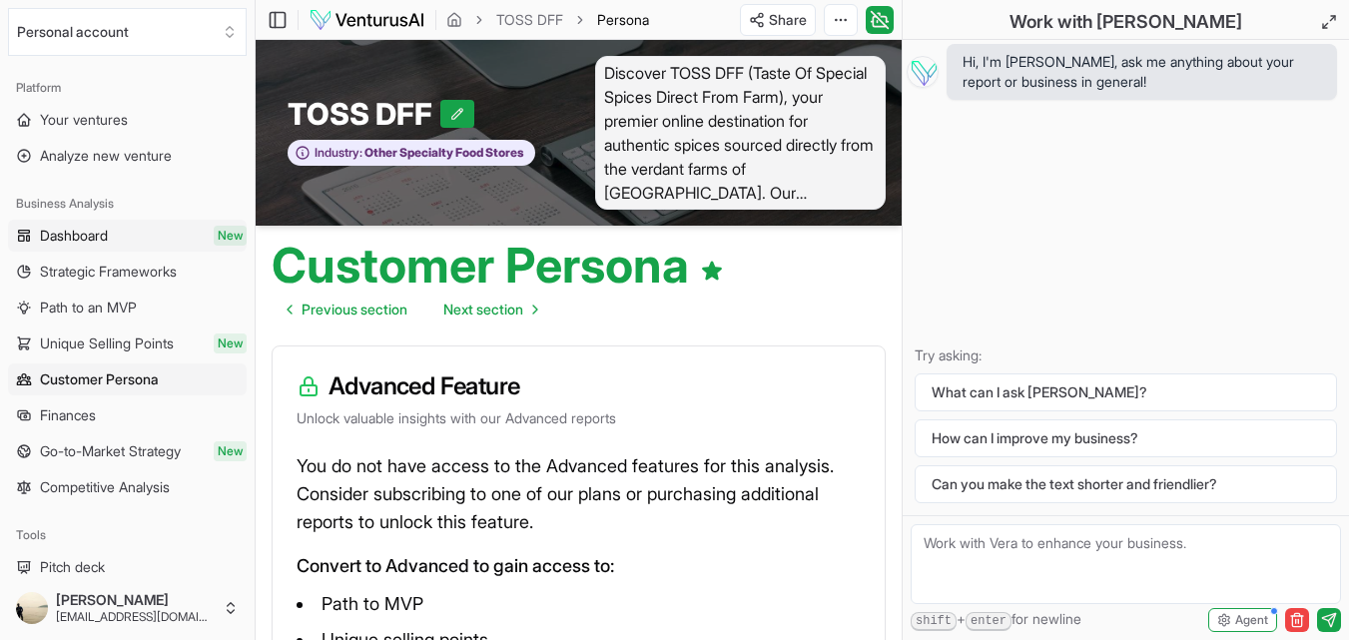
click at [81, 237] on span "Dashboard" at bounding box center [74, 236] width 68 height 20
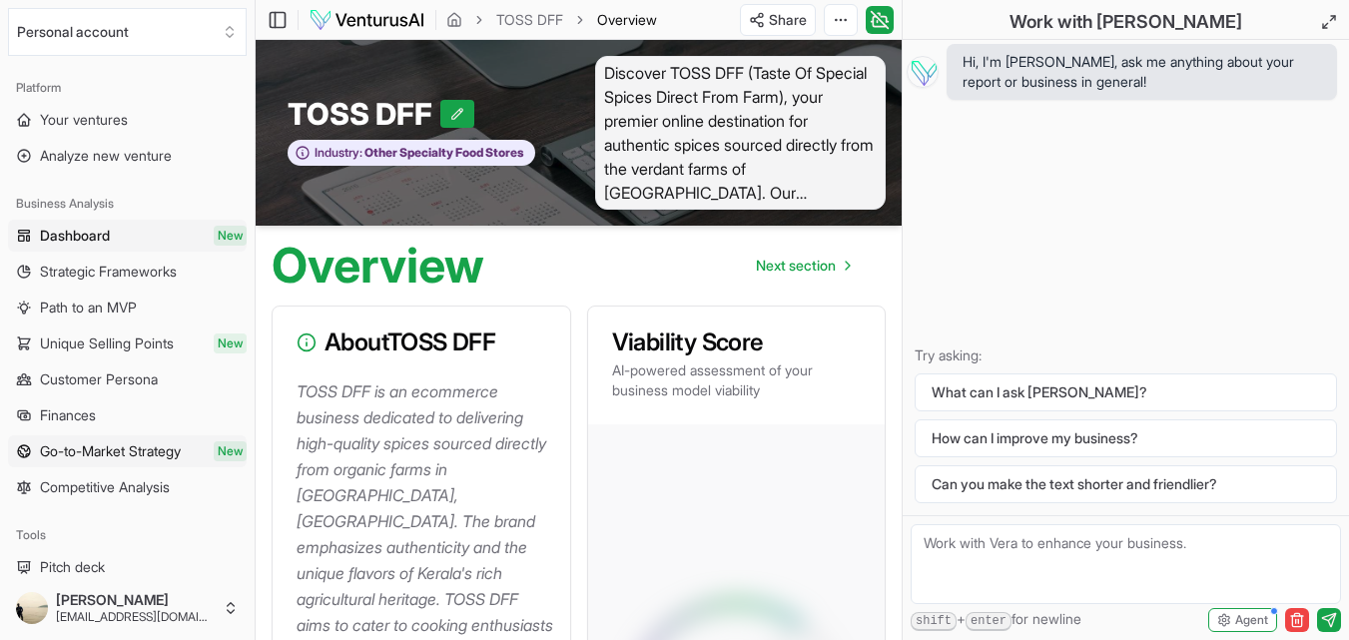
click at [43, 451] on span "Go-to-Market Strategy" at bounding box center [110, 451] width 141 height 20
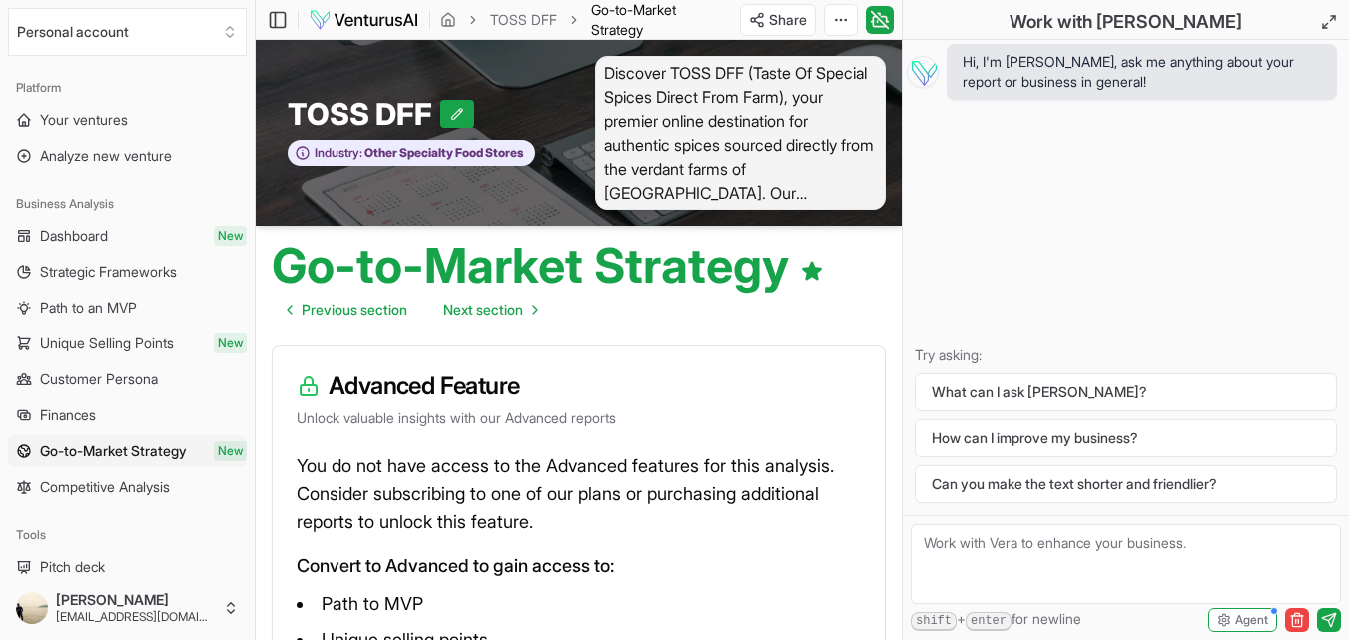
click at [54, 410] on span "Finances" at bounding box center [68, 415] width 56 height 20
